Goal: Transaction & Acquisition: Book appointment/travel/reservation

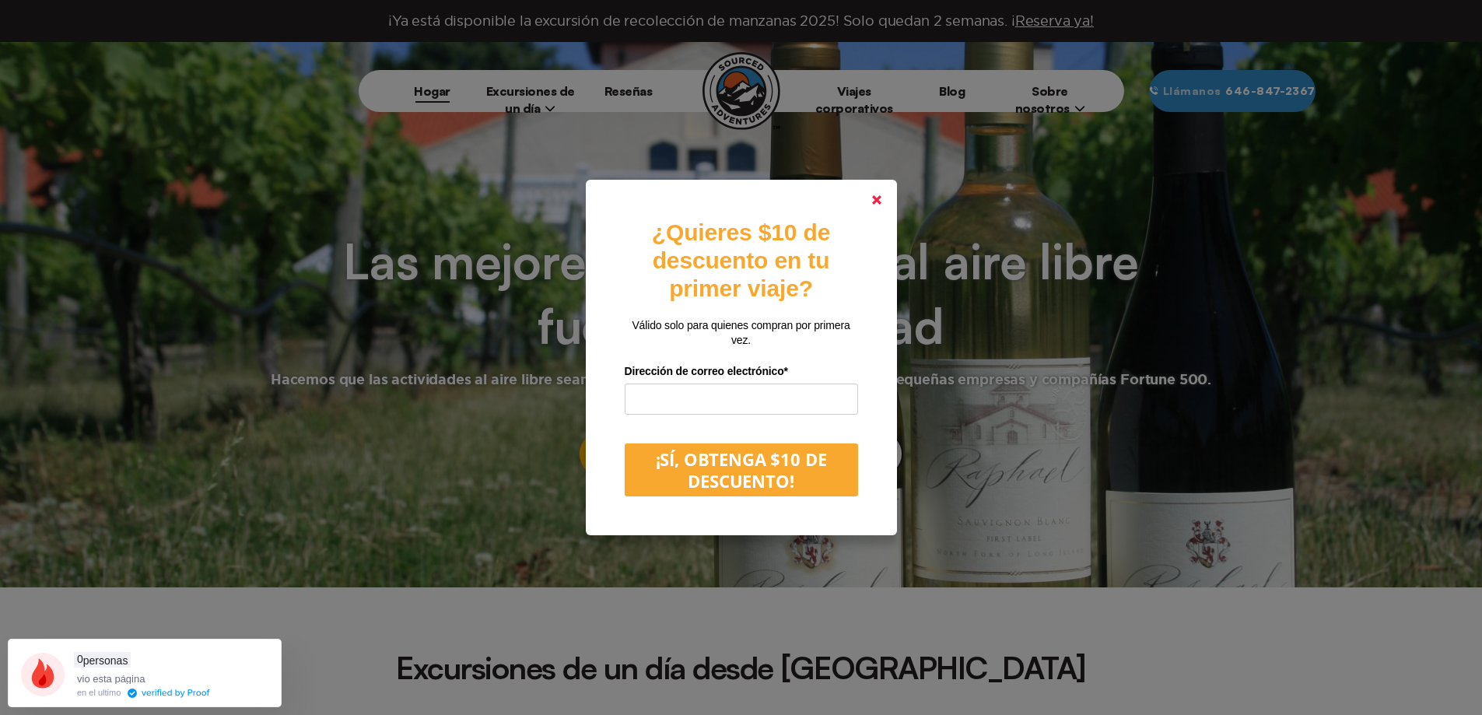
click at [881, 203] on icon at bounding box center [876, 199] width 9 height 9
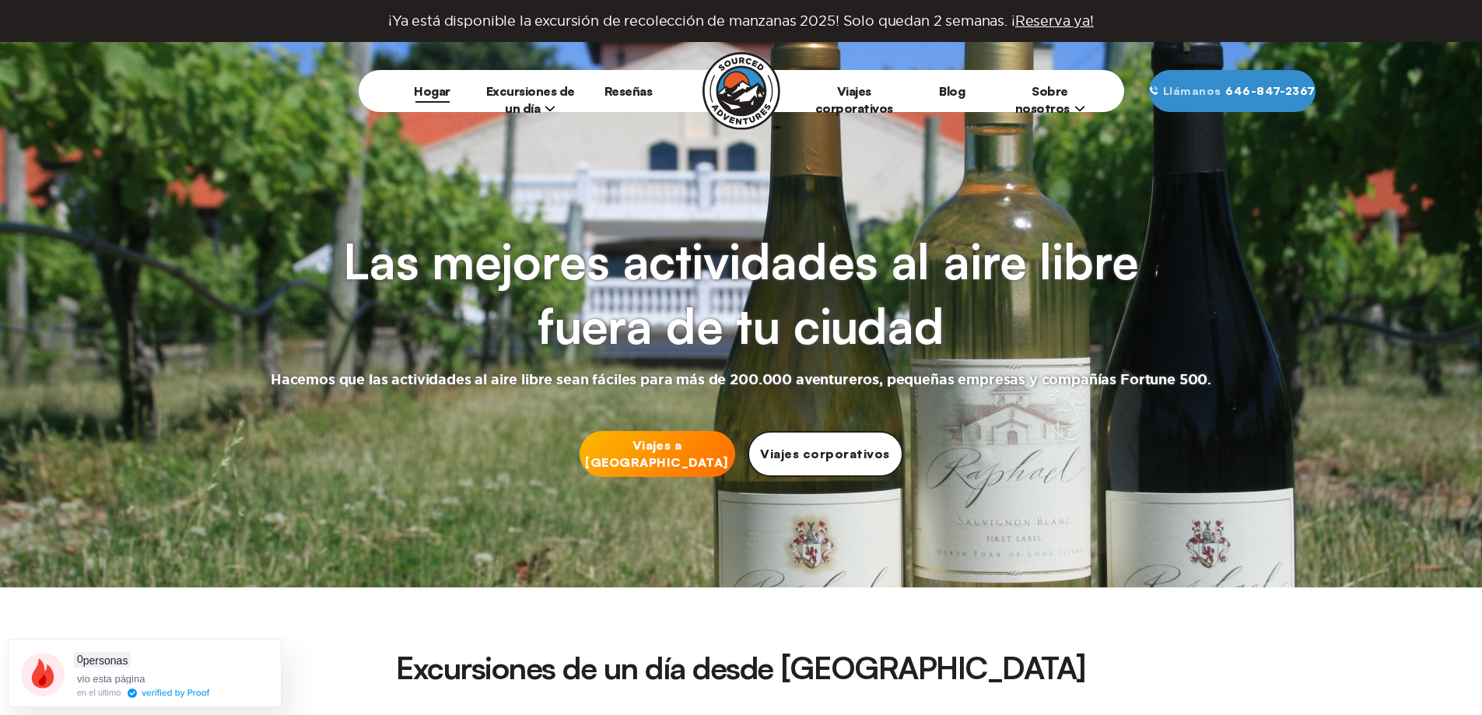
click at [530, 94] on font "Excursiones de un día" at bounding box center [530, 99] width 89 height 33
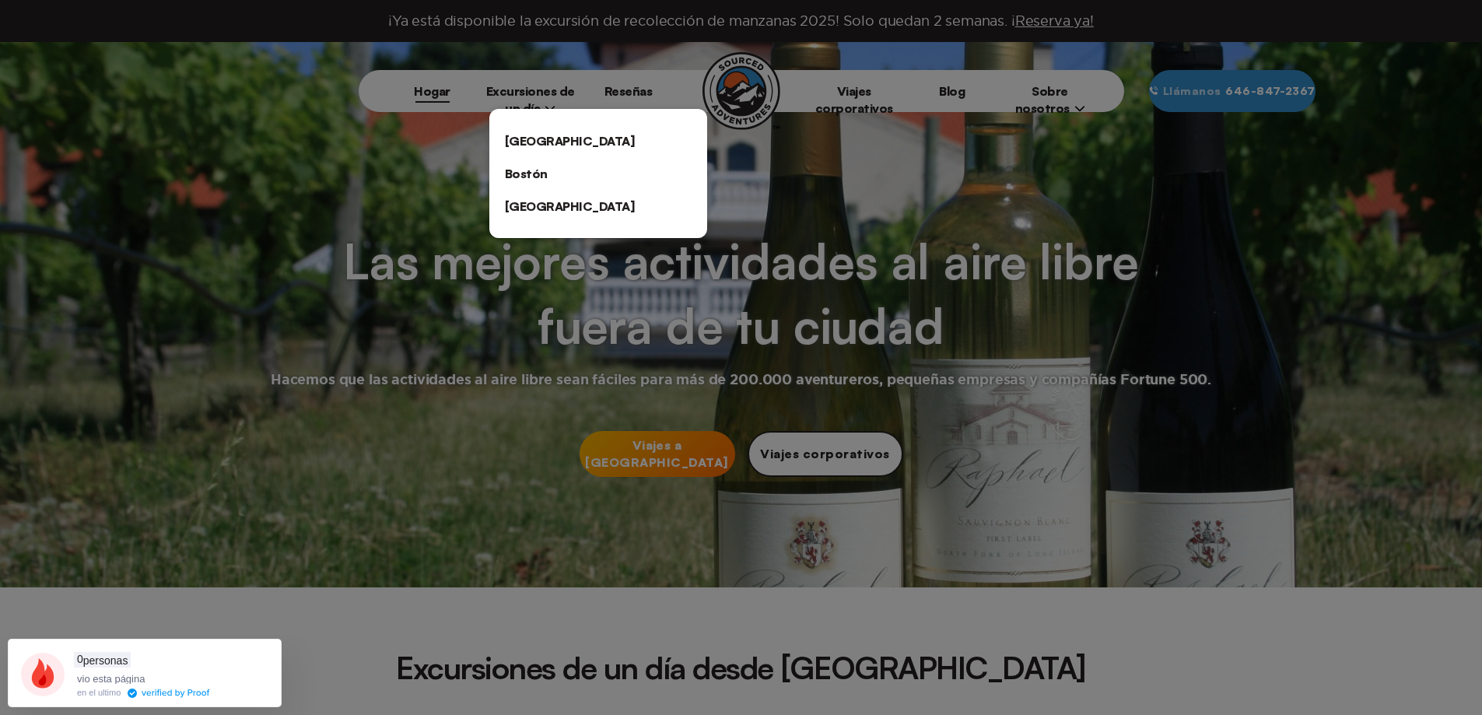
click at [552, 140] on font "[GEOGRAPHIC_DATA]" at bounding box center [570, 141] width 131 height 16
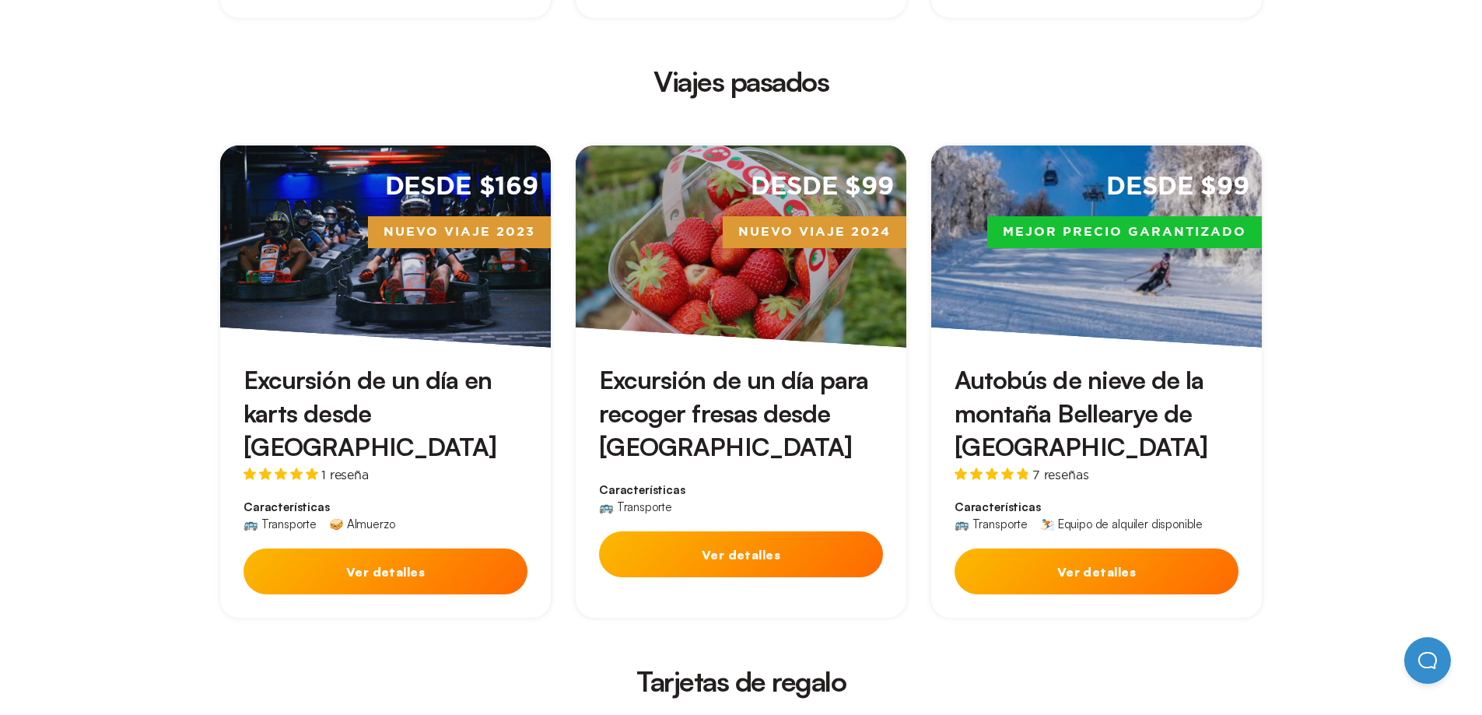
scroll to position [3578, 0]
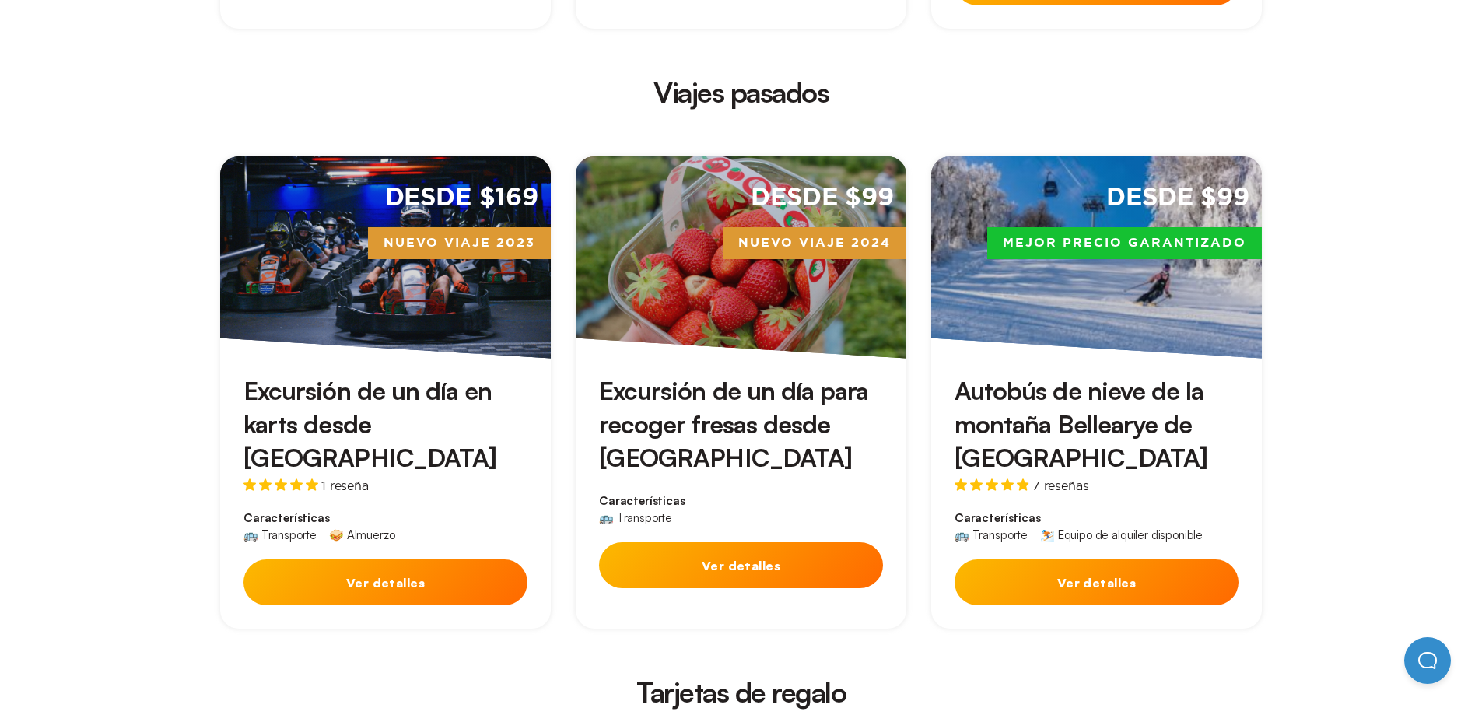
click at [1100, 575] on font "Ver detalles" at bounding box center [1096, 583] width 79 height 16
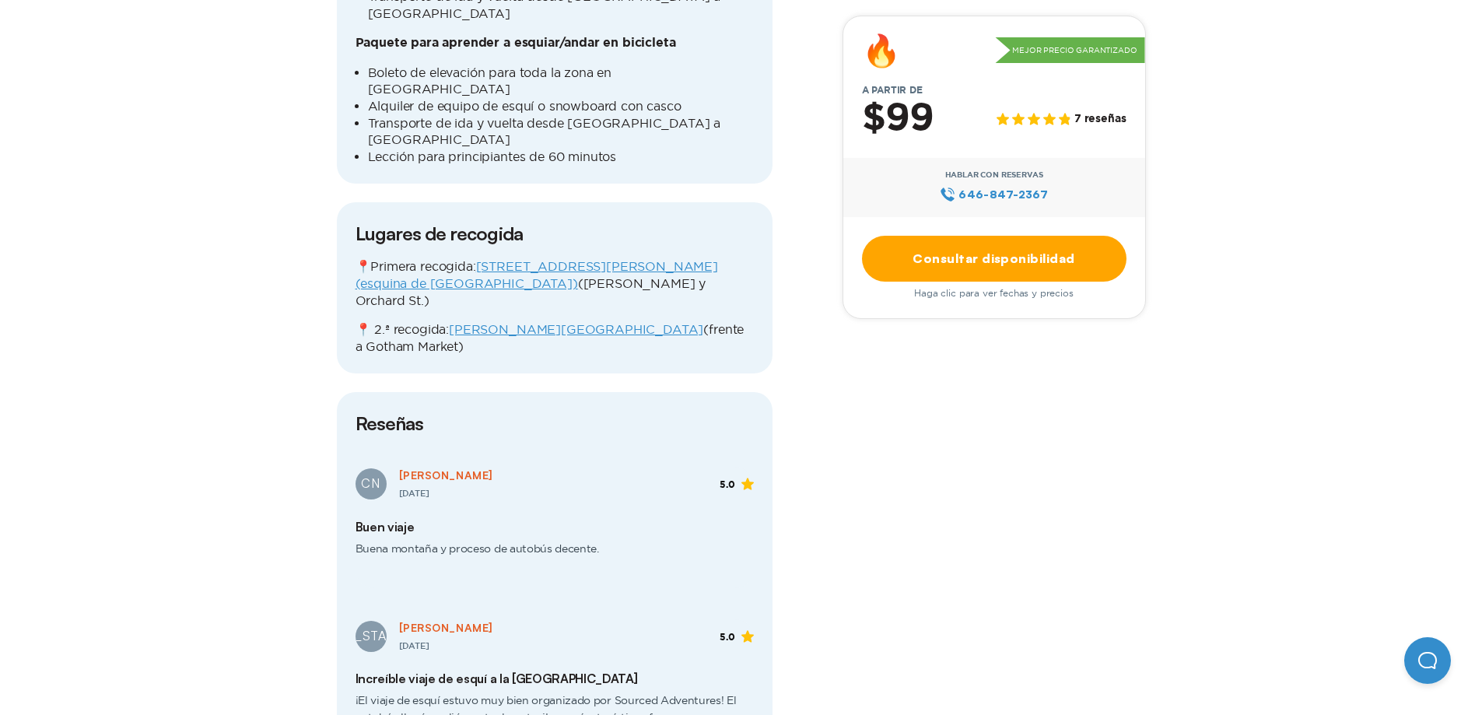
scroll to position [1945, 0]
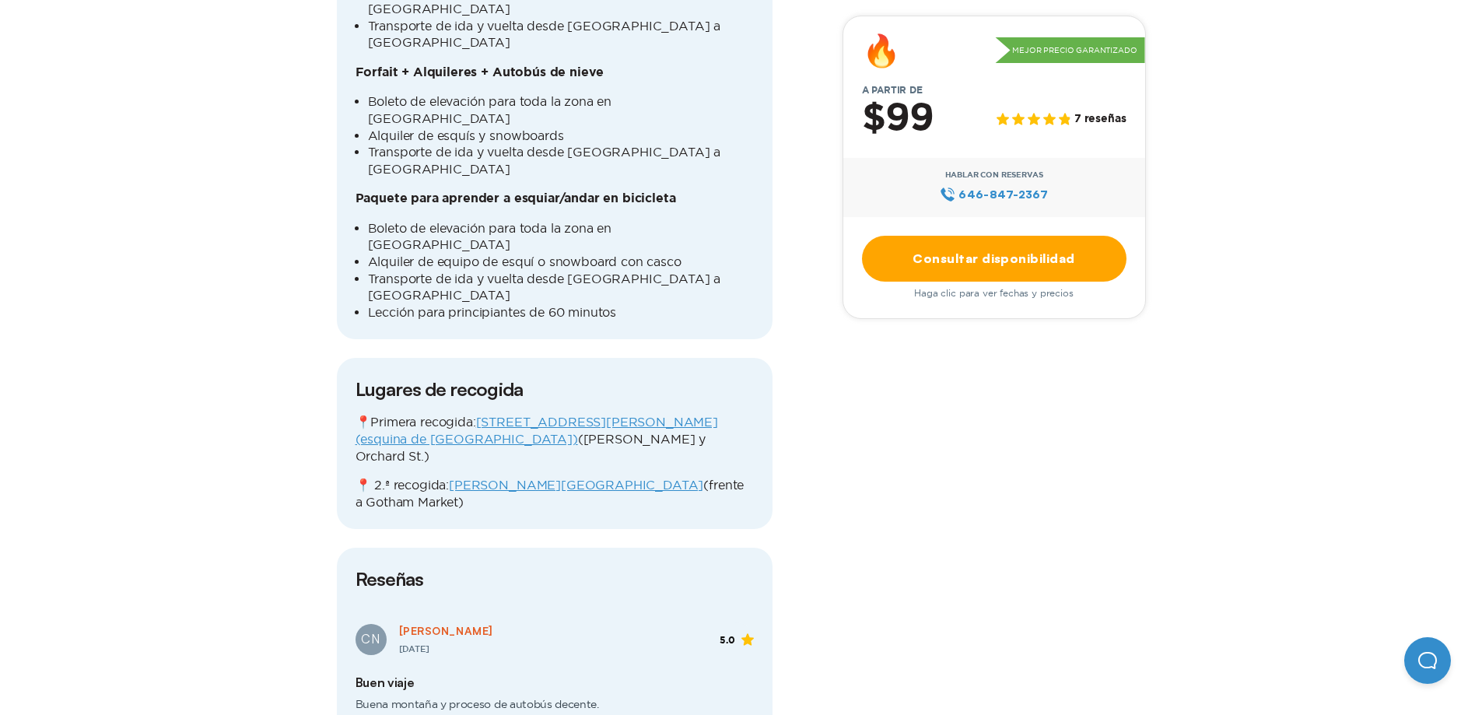
click at [984, 268] on link "Consultar disponibilidad" at bounding box center [994, 259] width 264 height 46
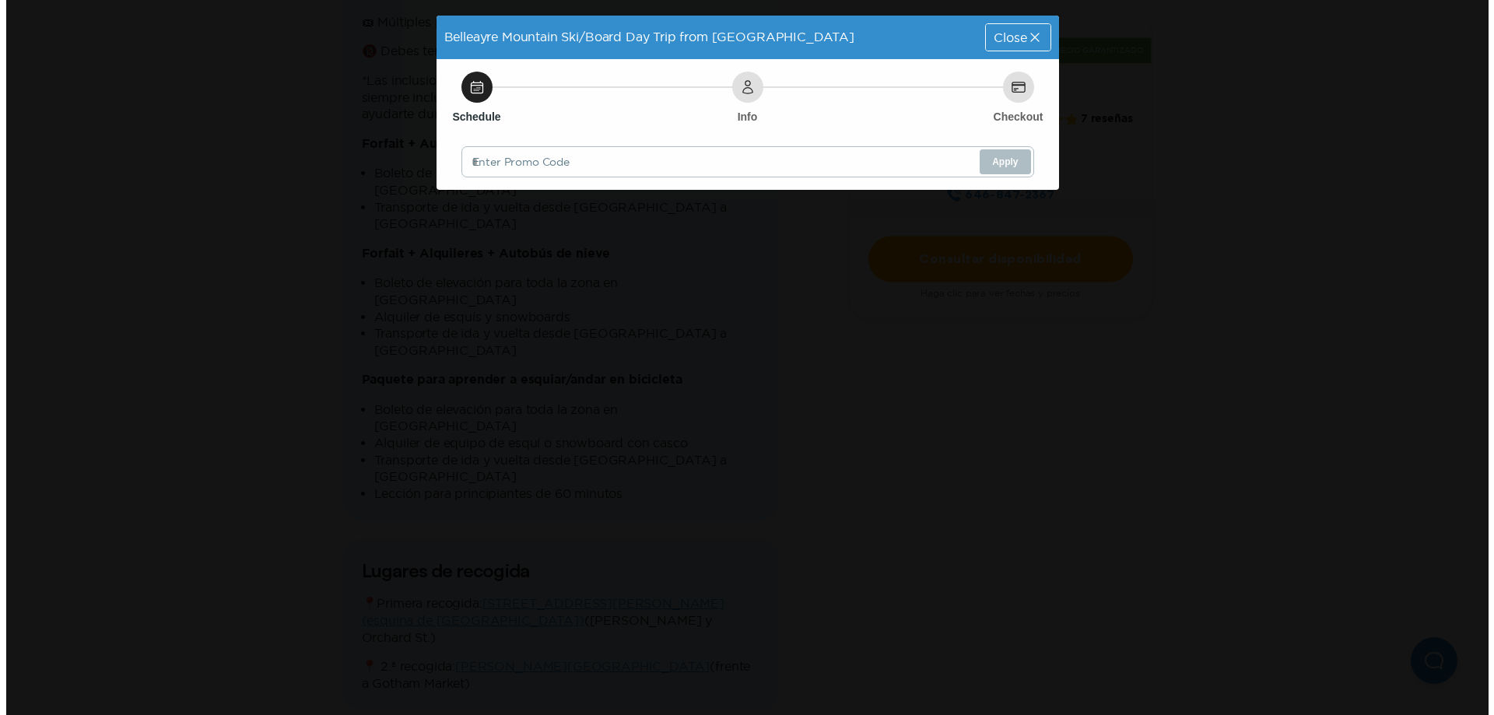
scroll to position [0, 0]
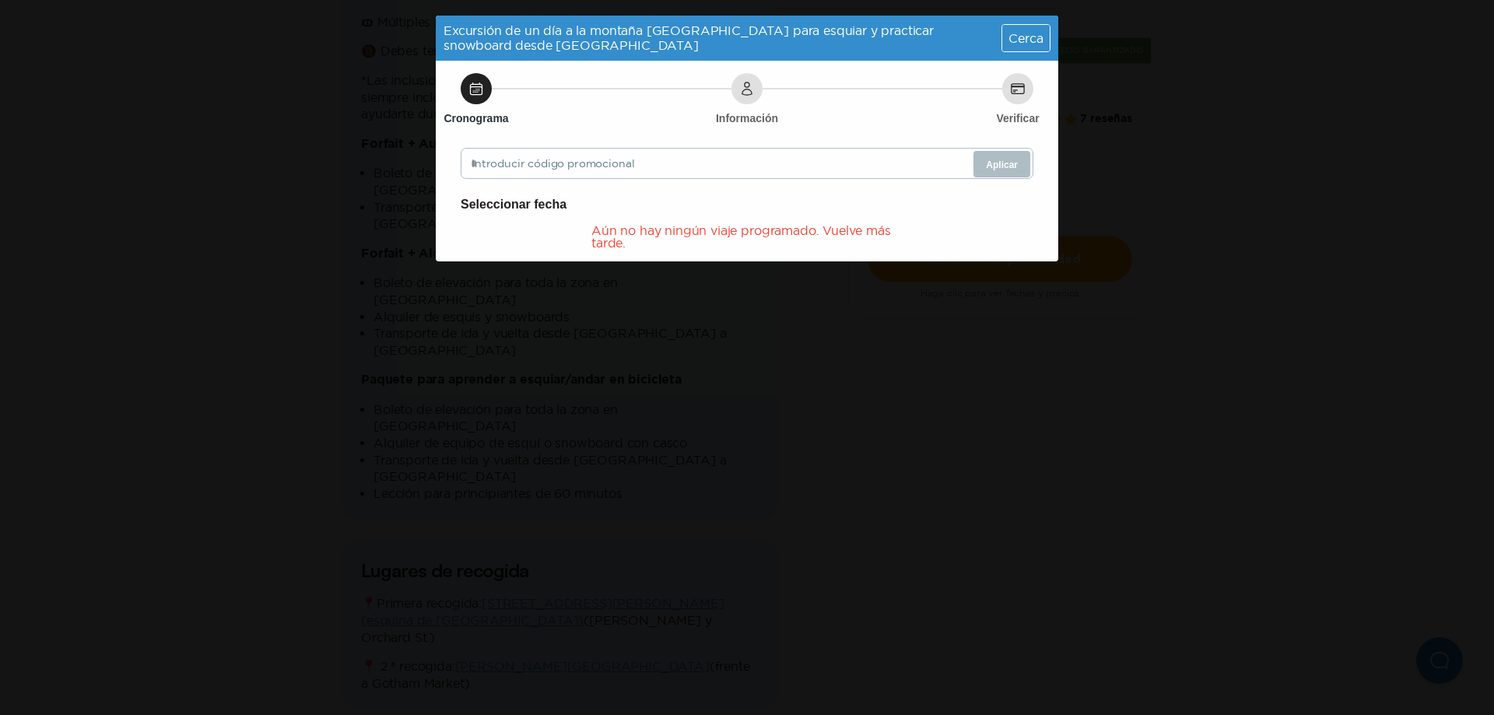
click at [476, 87] on icon at bounding box center [477, 89] width 12 height 12
click at [1024, 39] on font "Cerca" at bounding box center [1025, 38] width 34 height 14
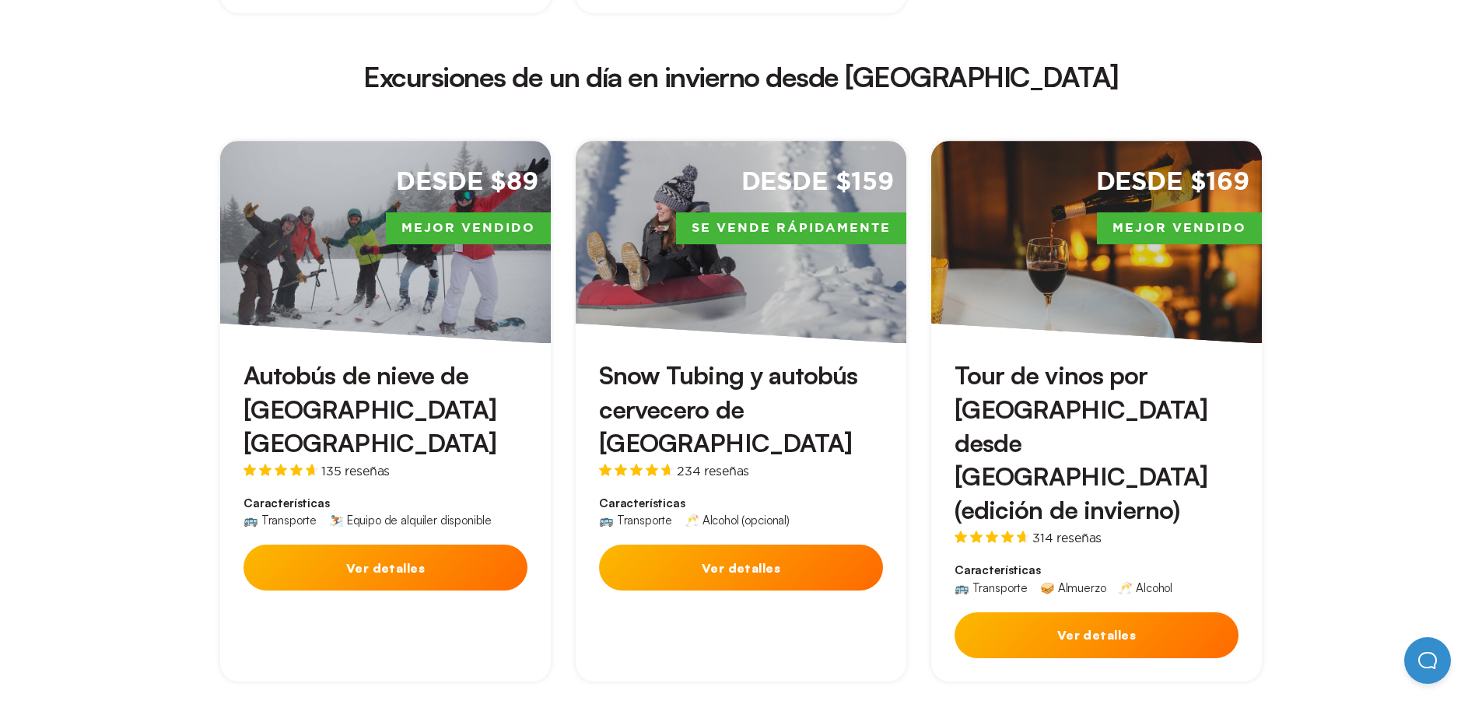
scroll to position [2960, 0]
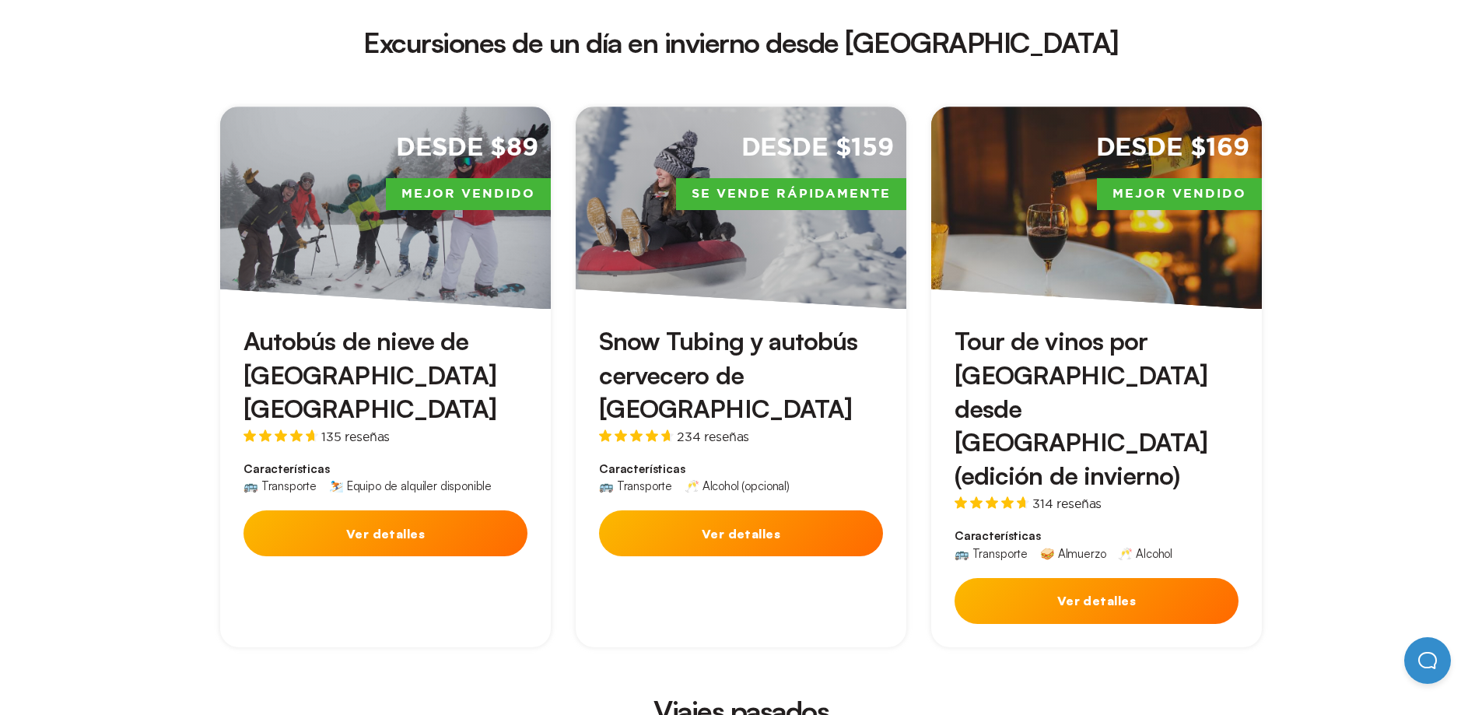
click at [414, 526] on font "Ver detalles" at bounding box center [385, 534] width 79 height 16
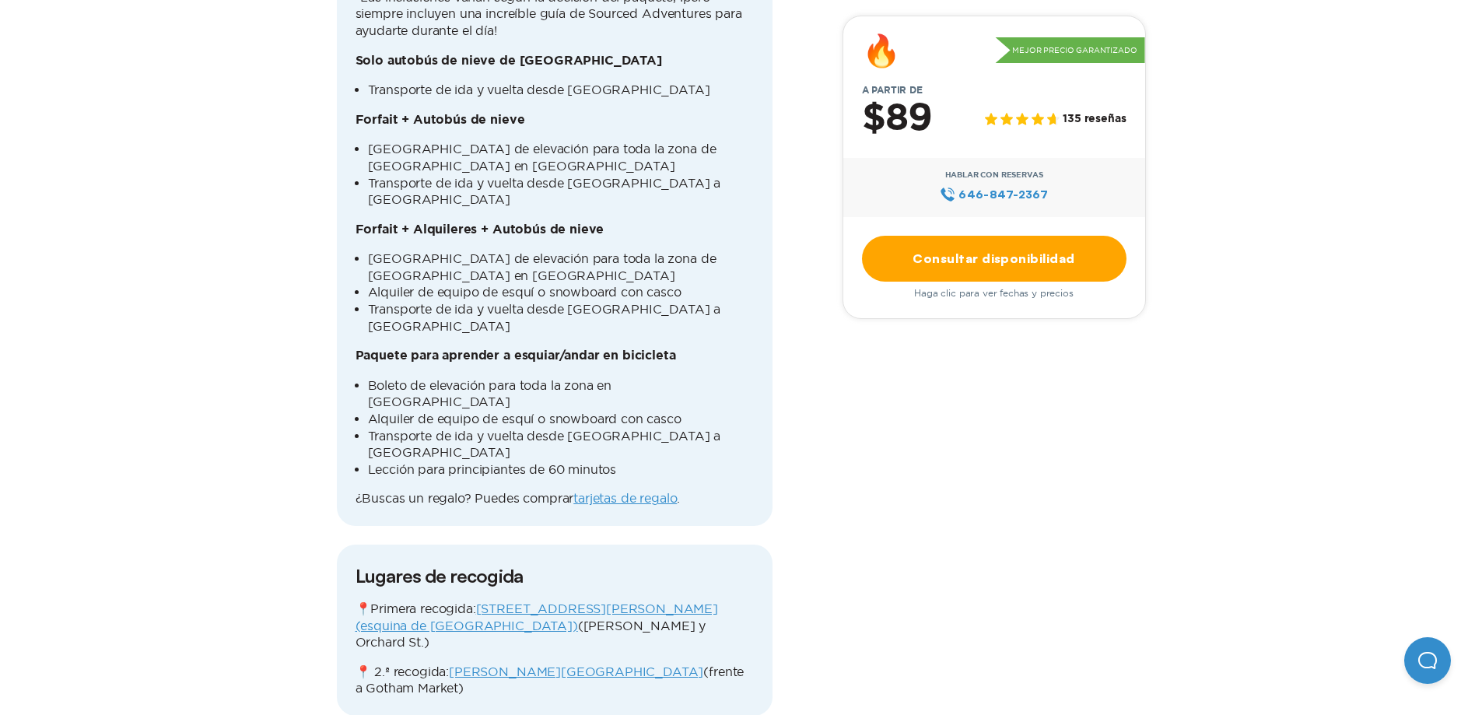
scroll to position [2178, 0]
click at [1003, 190] on font "646‍-847‍-2367" at bounding box center [1002, 193] width 89 height 13
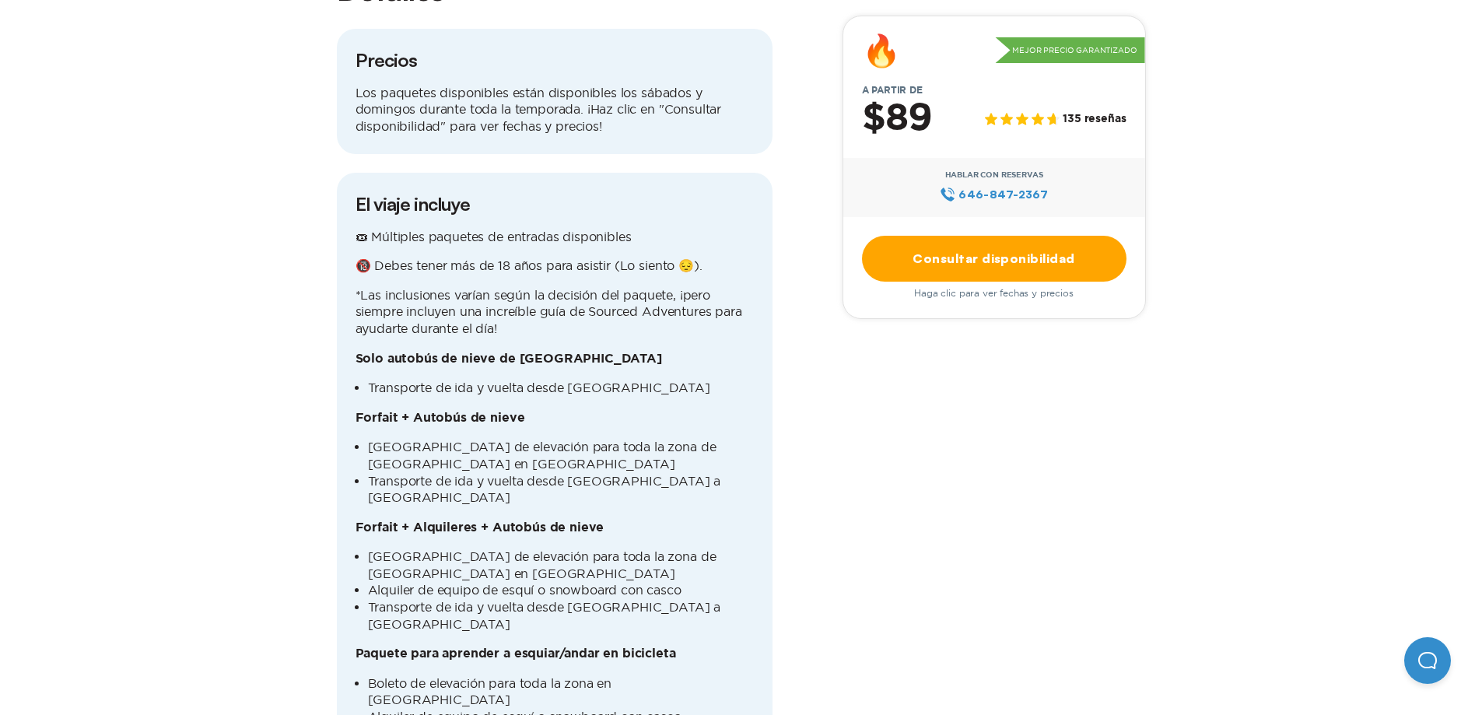
scroll to position [1789, 0]
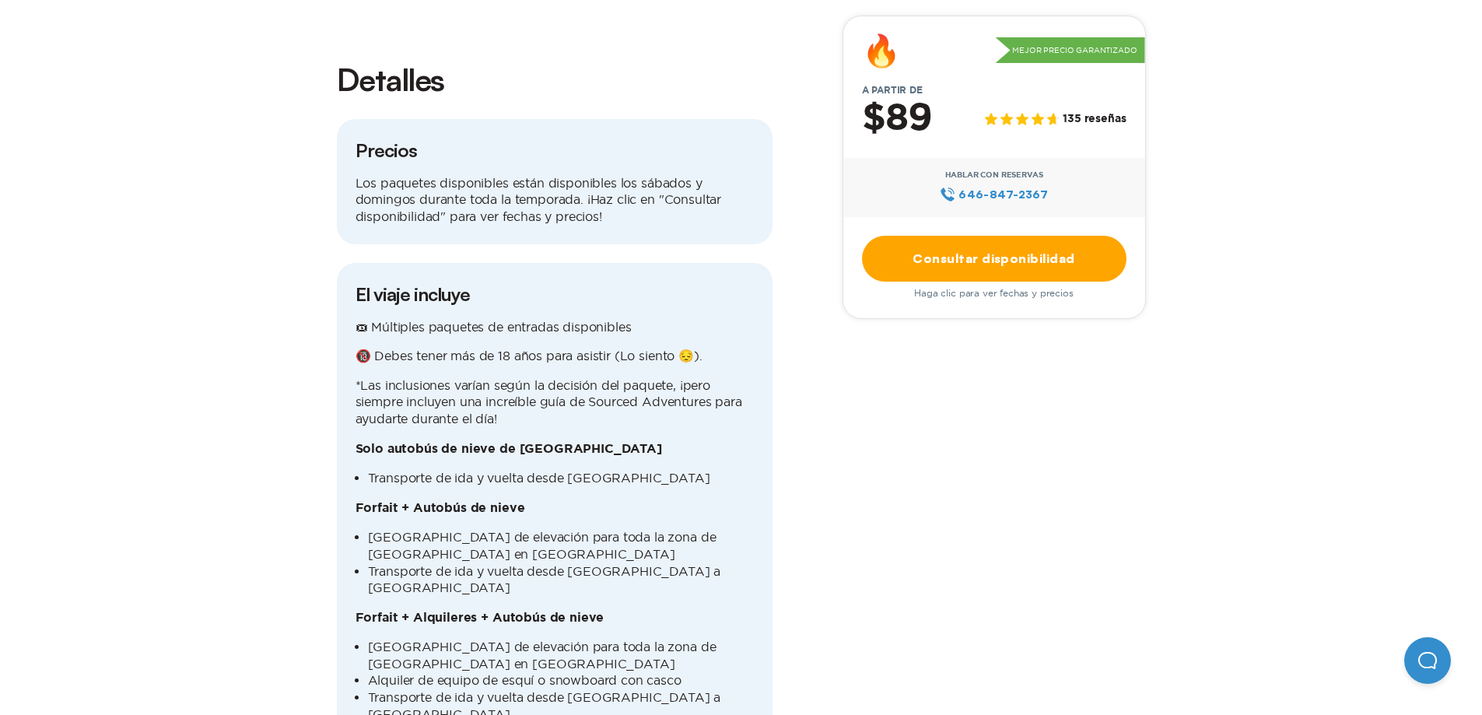
click at [1035, 271] on link "Consultar disponibilidad" at bounding box center [994, 259] width 264 height 46
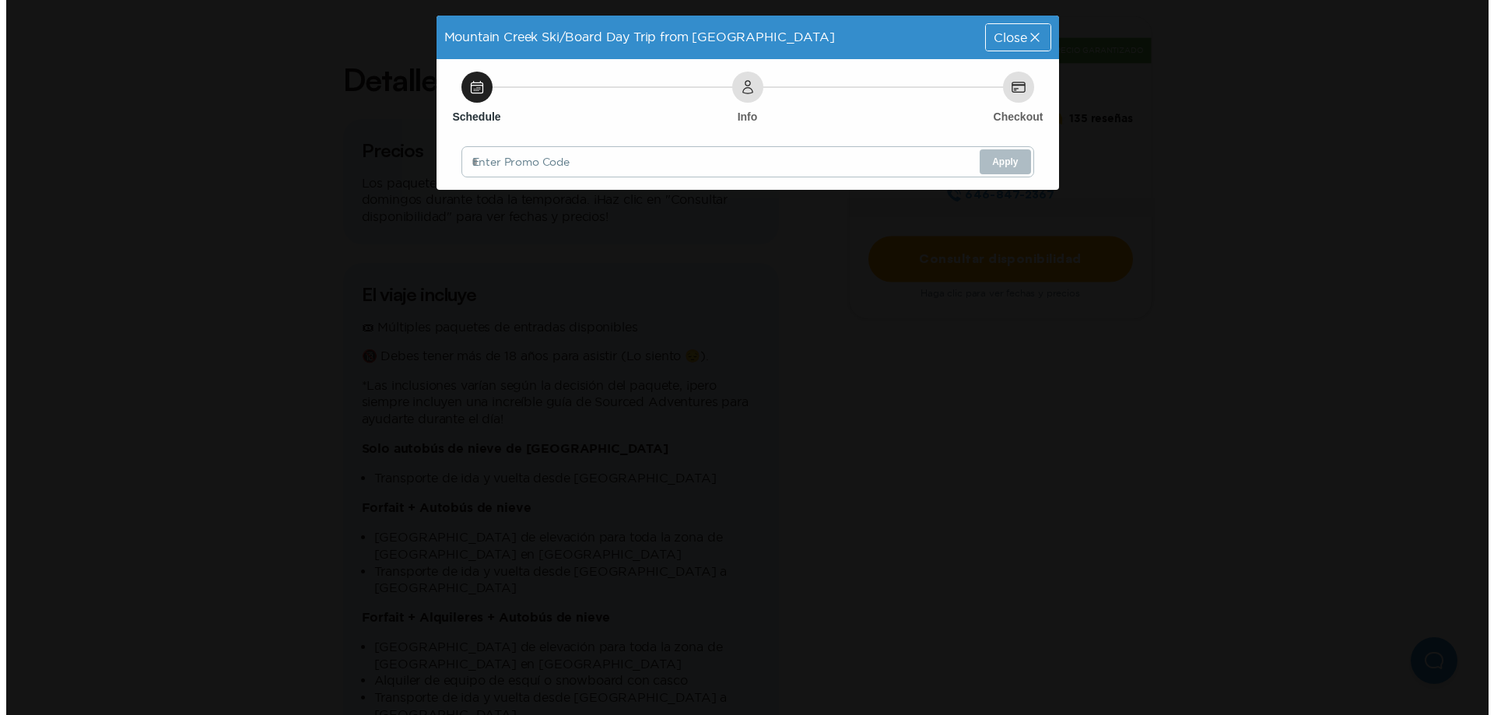
scroll to position [0, 0]
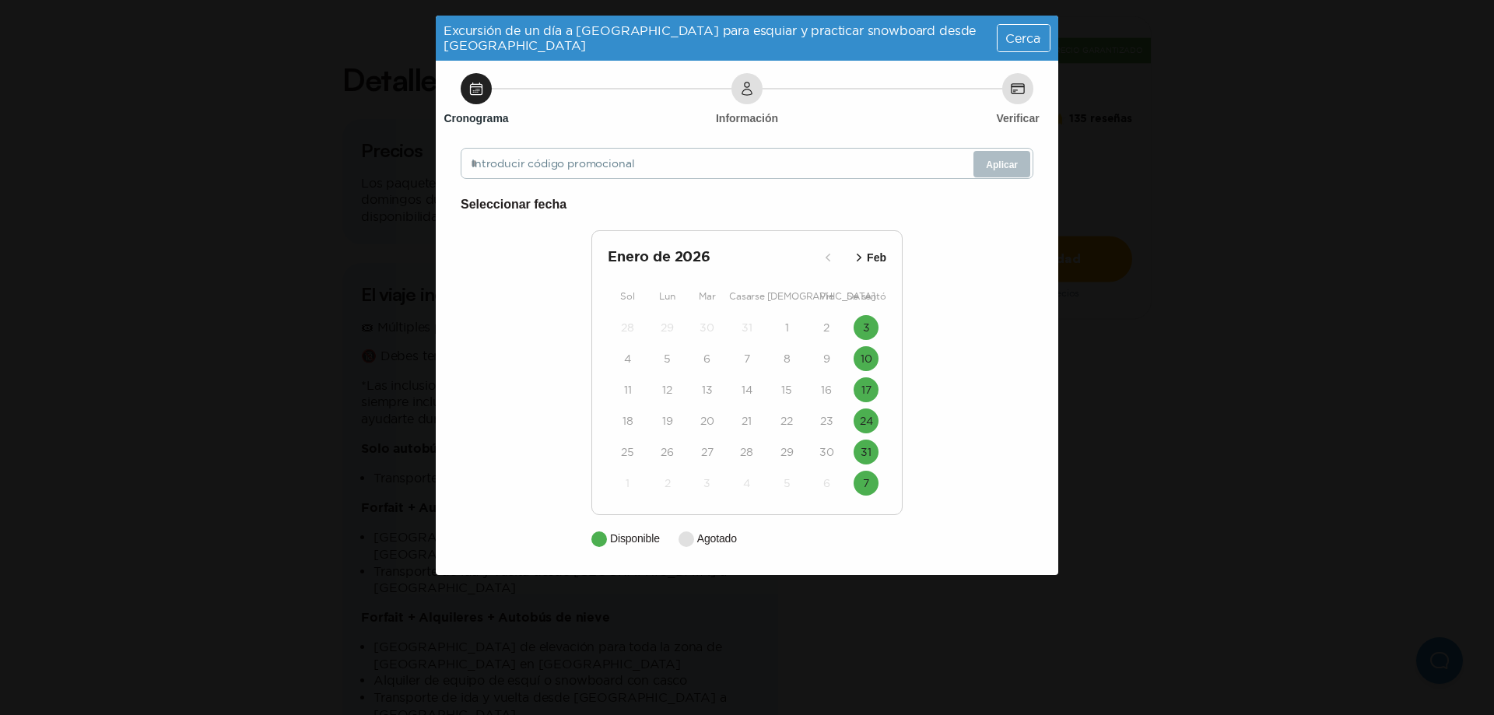
click at [864, 257] on icon "button" at bounding box center [859, 258] width 16 height 16
click at [832, 259] on icon "button" at bounding box center [828, 258] width 16 height 16
click at [858, 249] on button "Feb" at bounding box center [868, 258] width 44 height 26
click at [858, 249] on button "Mar" at bounding box center [868, 258] width 44 height 26
click at [1010, 47] on div "Cerca" at bounding box center [1023, 38] width 52 height 26
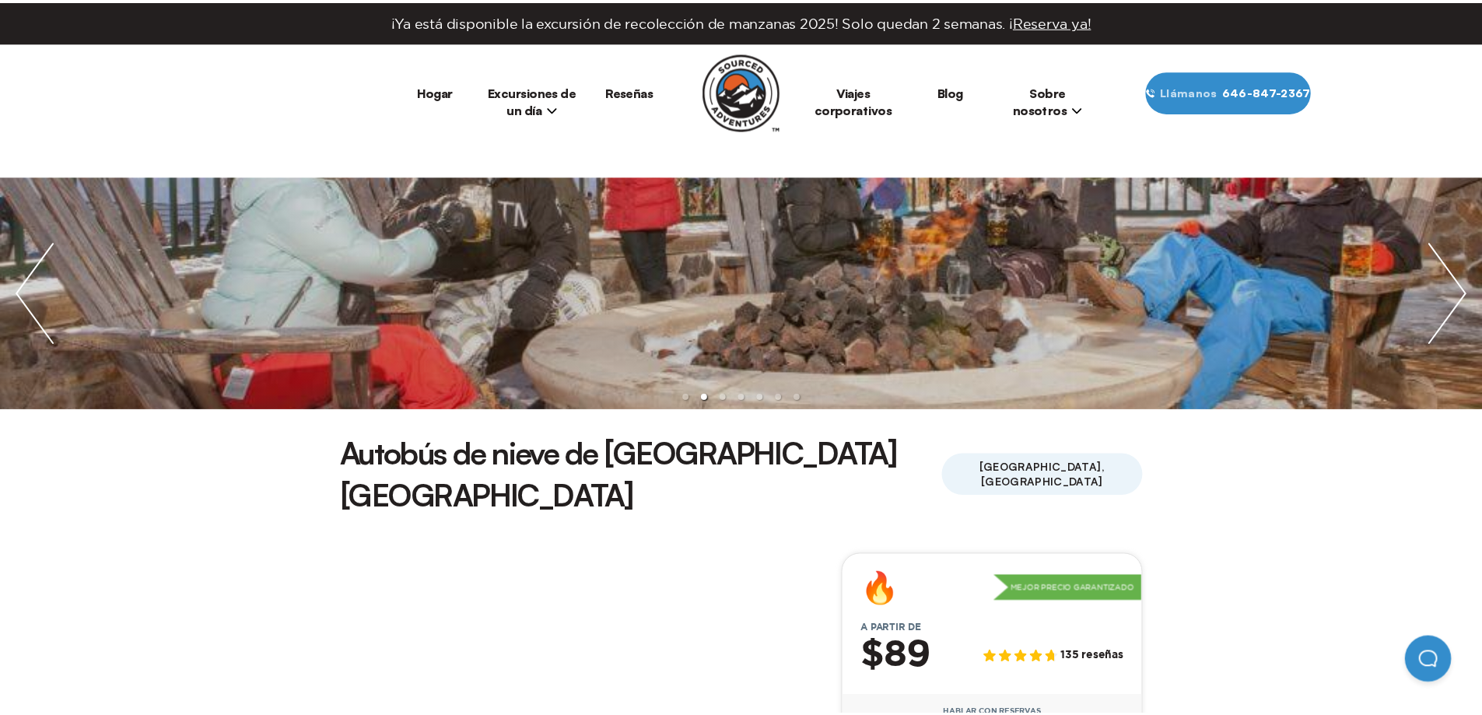
scroll to position [1789, 0]
